Goal: Navigation & Orientation: Find specific page/section

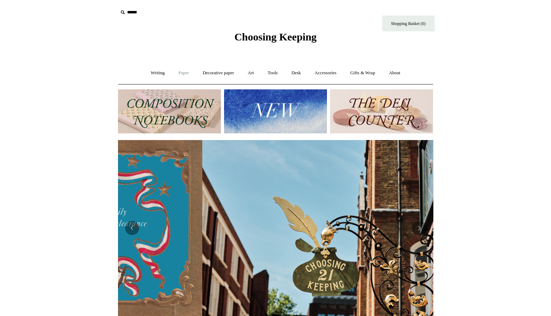
scroll to position [0, 316]
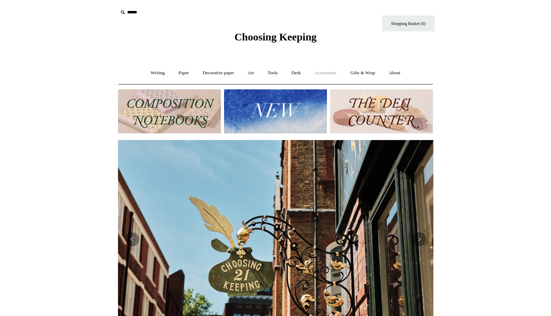
click at [335, 71] on link "Accessories +" at bounding box center [326, 73] width 34 height 19
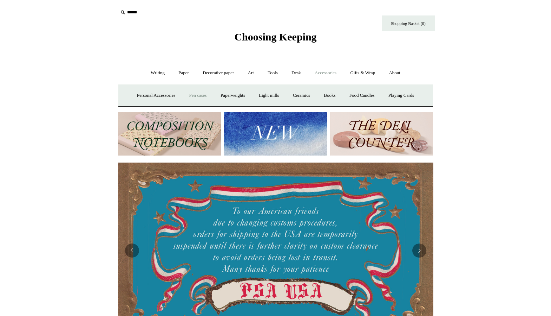
scroll to position [0, 0]
click at [161, 96] on link "Personal Accessories +" at bounding box center [156, 95] width 51 height 19
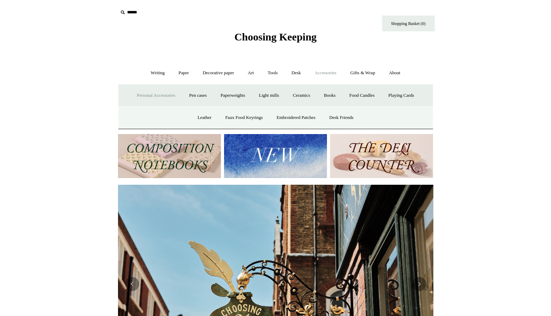
click at [271, 33] on span "Choosing Keeping" at bounding box center [275, 37] width 82 height 12
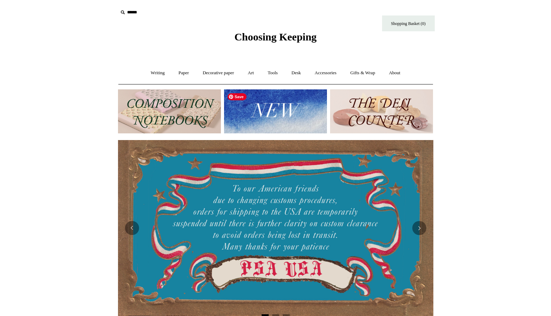
click at [286, 108] on img at bounding box center [275, 111] width 103 height 44
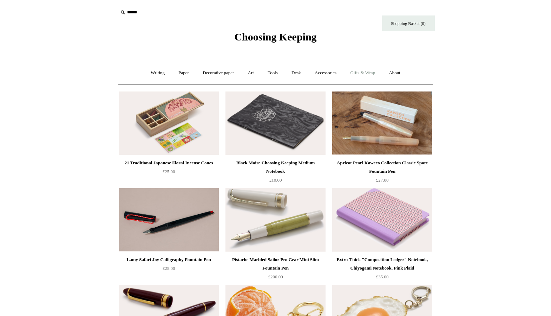
click at [367, 72] on link "Gifts & Wrap +" at bounding box center [363, 73] width 38 height 19
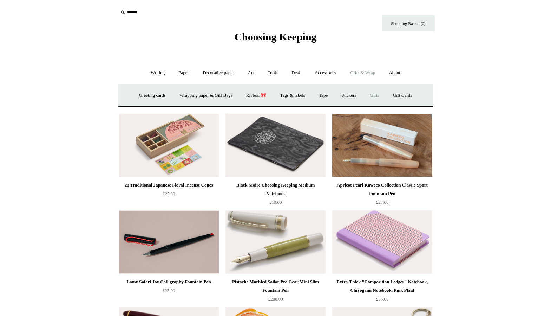
click at [384, 96] on link "Gifts +" at bounding box center [375, 95] width 22 height 19
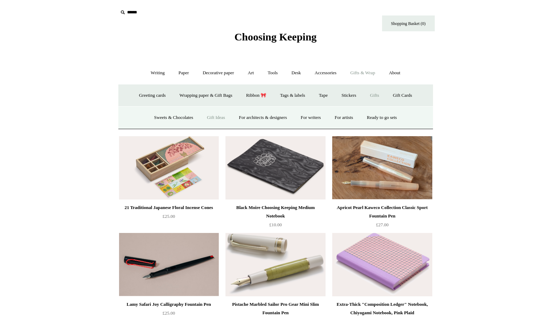
click at [220, 118] on link "Gift Ideas" at bounding box center [216, 117] width 31 height 19
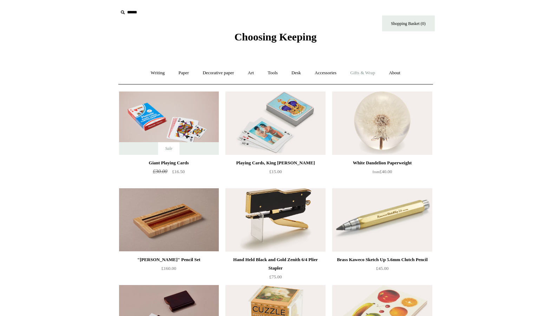
click at [374, 72] on link "Gifts & Wrap +" at bounding box center [363, 73] width 38 height 19
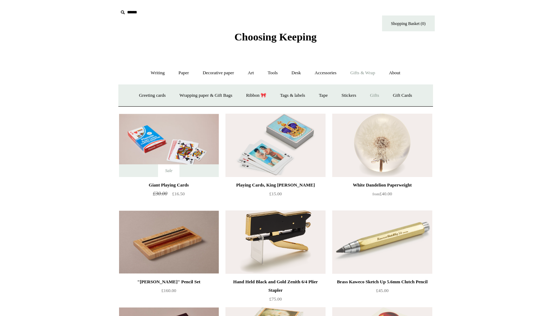
click at [374, 93] on link "Gifts +" at bounding box center [375, 95] width 22 height 19
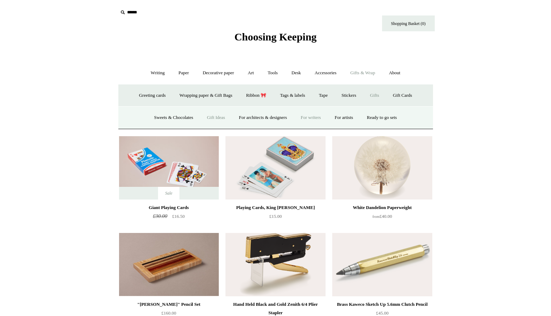
click at [317, 115] on link "For writers" at bounding box center [311, 117] width 33 height 19
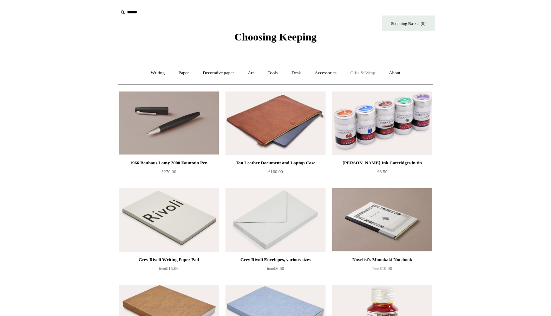
click at [375, 76] on link "Gifts & Wrap +" at bounding box center [363, 73] width 38 height 19
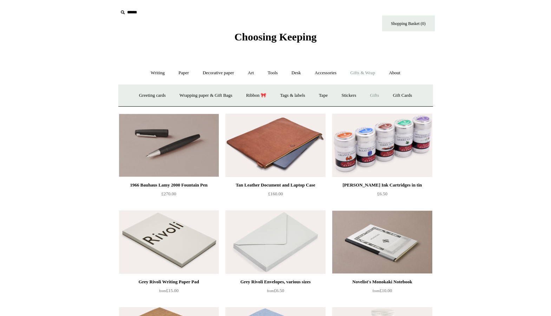
click at [381, 97] on link "Gifts +" at bounding box center [375, 95] width 22 height 19
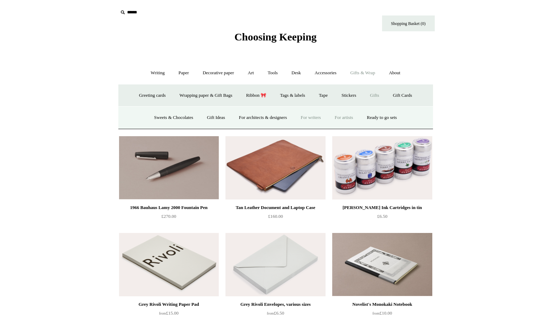
click at [352, 119] on link "For artists" at bounding box center [344, 117] width 31 height 19
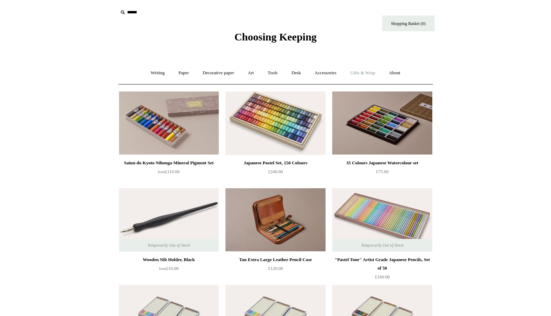
click at [366, 72] on link "Gifts & Wrap +" at bounding box center [363, 73] width 38 height 19
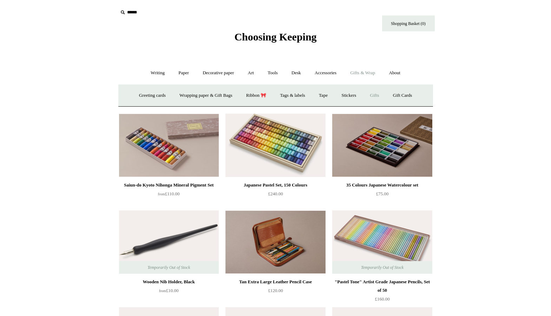
click at [375, 93] on link "Gifts +" at bounding box center [375, 95] width 22 height 19
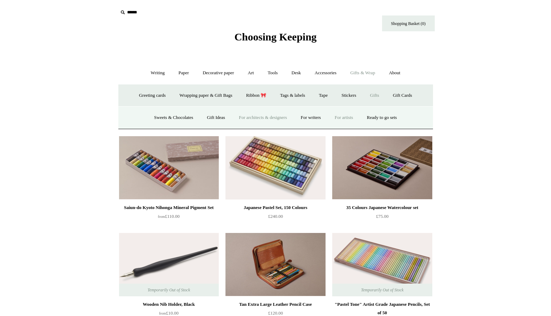
click at [254, 118] on link "For architects & designers" at bounding box center [263, 117] width 61 height 19
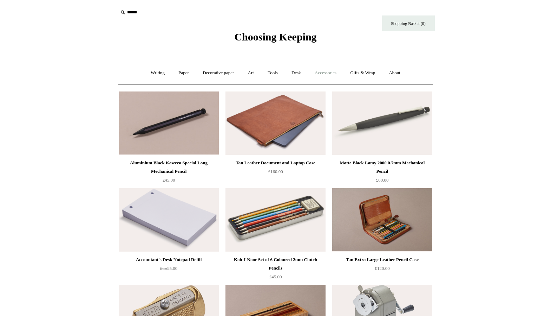
click at [331, 71] on link "Accessories +" at bounding box center [326, 73] width 34 height 19
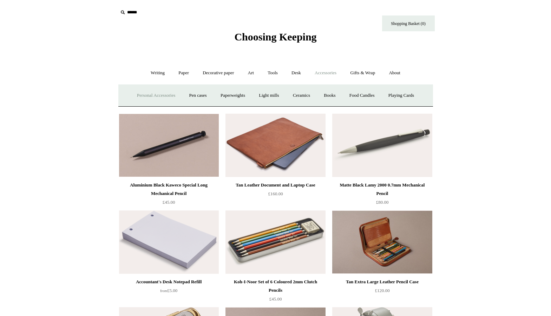
click at [149, 96] on link "Personal Accessories +" at bounding box center [156, 95] width 51 height 19
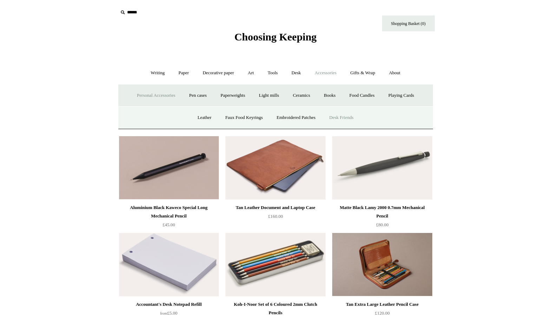
click at [345, 117] on link "Desk Friends" at bounding box center [341, 117] width 37 height 19
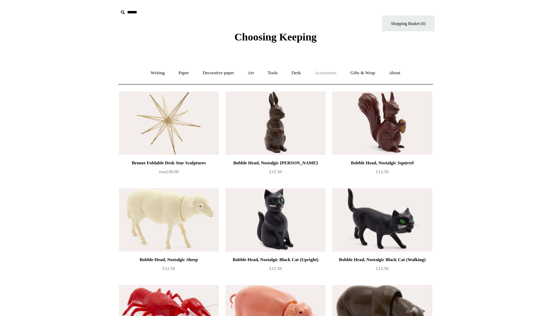
click at [329, 73] on link "Accessories +" at bounding box center [326, 73] width 34 height 19
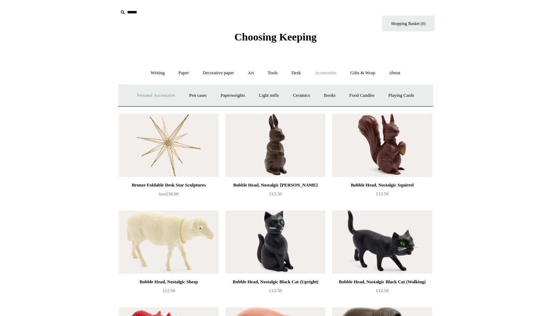
click at [158, 95] on link "Personal Accessories +" at bounding box center [156, 95] width 51 height 19
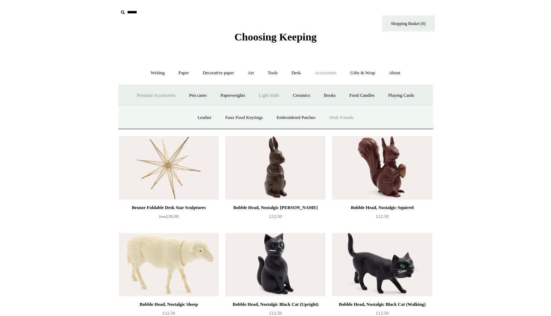
click at [275, 96] on link "Light mills" at bounding box center [269, 95] width 33 height 19
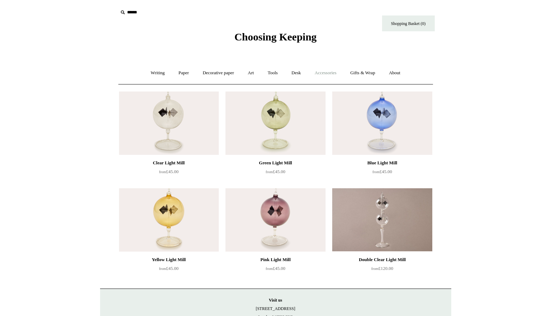
click at [331, 72] on link "Accessories +" at bounding box center [326, 73] width 34 height 19
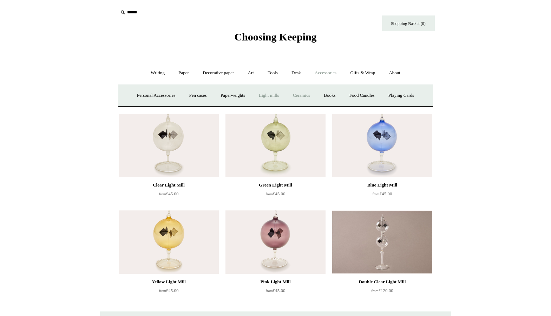
click at [304, 95] on link "Ceramics +" at bounding box center [302, 95] width 30 height 19
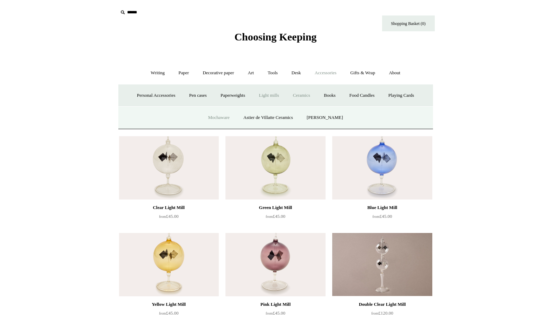
click at [226, 118] on link "Mochaware" at bounding box center [219, 117] width 34 height 19
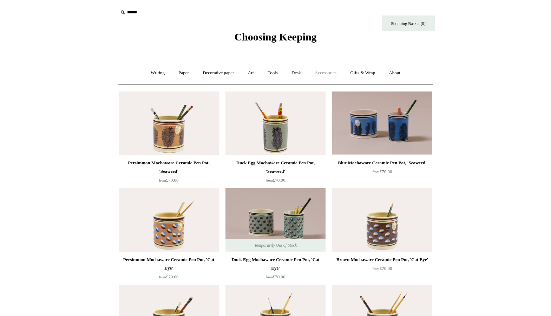
click at [330, 72] on link "Accessories +" at bounding box center [326, 73] width 34 height 19
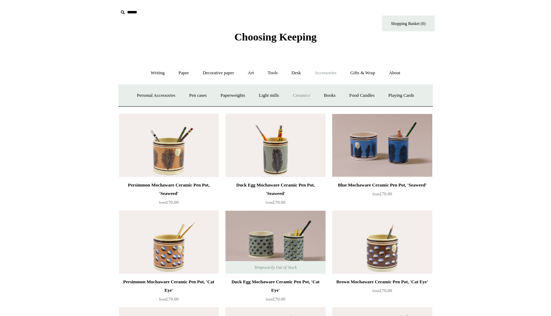
click at [301, 97] on link "Ceramics +" at bounding box center [302, 95] width 30 height 19
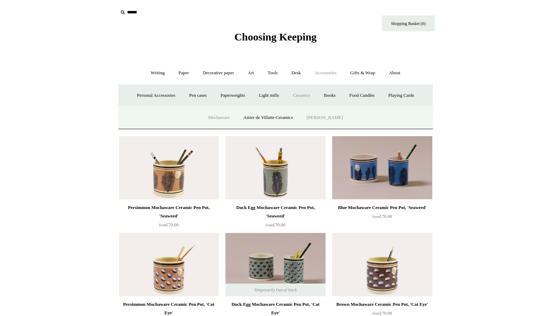
click at [323, 114] on link "[PERSON_NAME]" at bounding box center [325, 117] width 49 height 19
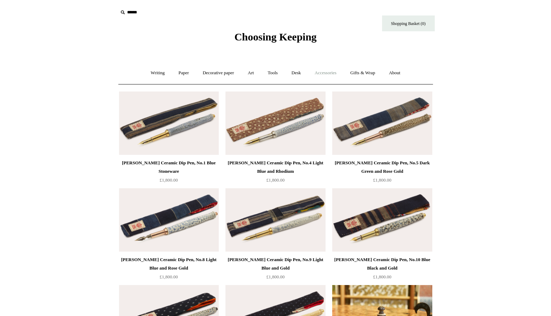
click at [334, 75] on link "Accessories +" at bounding box center [326, 73] width 34 height 19
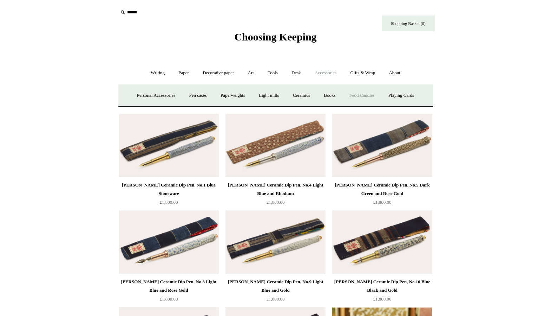
click at [362, 95] on link "Food Candles" at bounding box center [362, 95] width 38 height 19
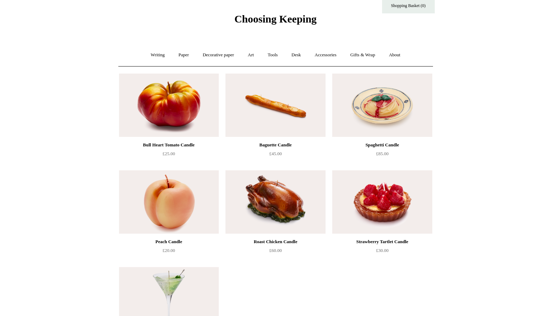
scroll to position [24, 0]
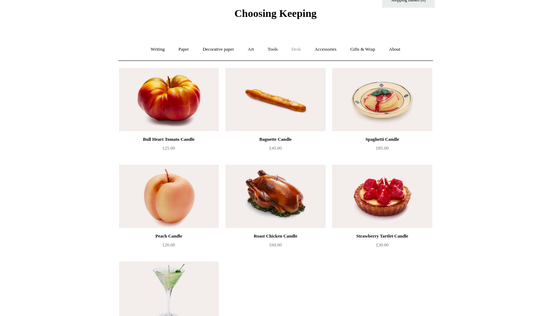
click at [297, 48] on link "Desk +" at bounding box center [296, 49] width 22 height 19
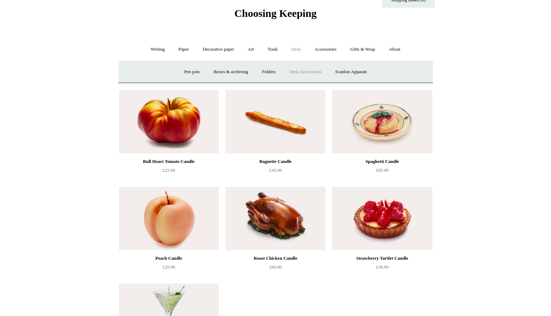
click at [307, 71] on link "Desk Accessories" at bounding box center [305, 72] width 45 height 19
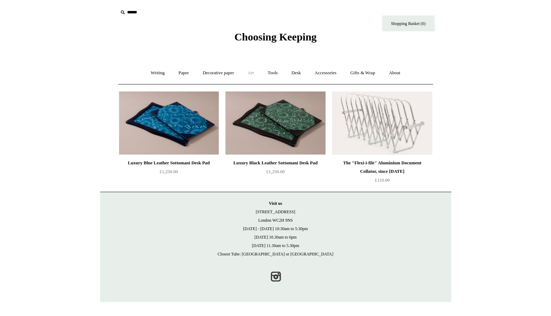
click at [253, 73] on link "Art +" at bounding box center [251, 73] width 19 height 19
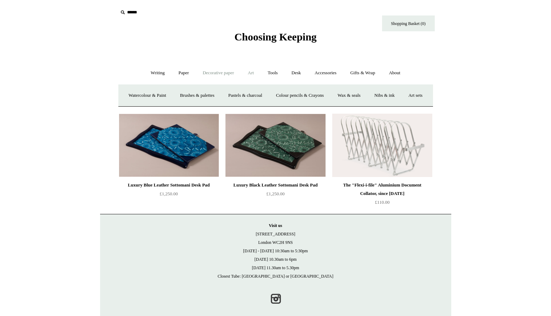
click at [222, 73] on link "Decorative paper +" at bounding box center [218, 73] width 44 height 19
click at [187, 75] on link "Paper +" at bounding box center [183, 73] width 23 height 19
click at [159, 74] on link "Writing +" at bounding box center [157, 73] width 27 height 19
click at [277, 72] on link "Tools +" at bounding box center [273, 73] width 23 height 19
click at [379, 72] on link "Gifts & Wrap +" at bounding box center [363, 73] width 38 height 19
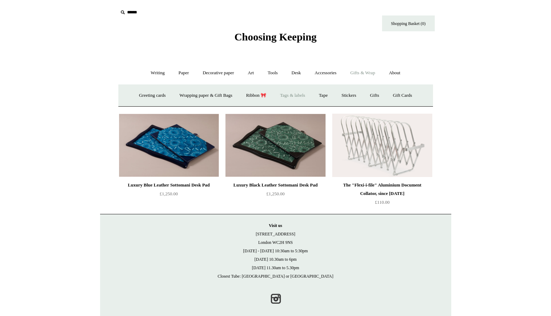
click at [299, 96] on link "Tags & labels" at bounding box center [293, 95] width 38 height 19
